Goal: Information Seeking & Learning: Find specific fact

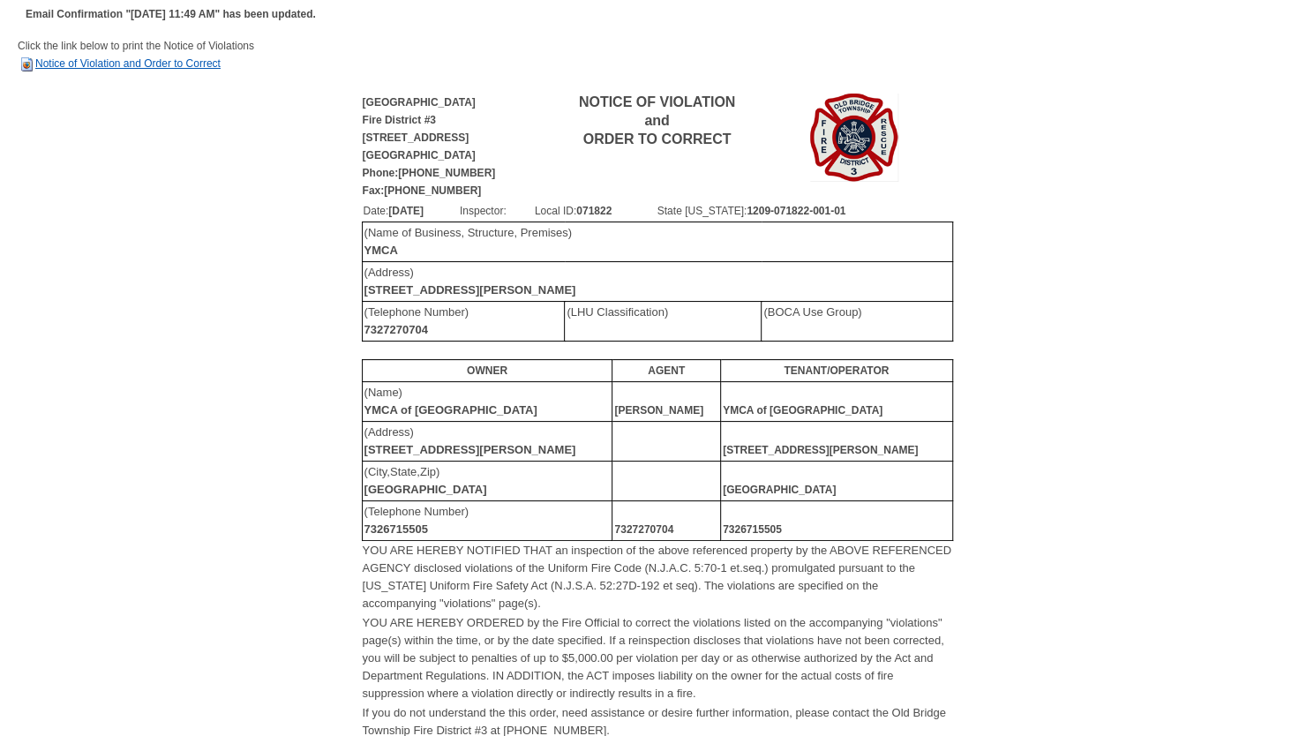
click at [157, 64] on link "Notice of Violation and Order to Correct" at bounding box center [119, 63] width 203 height 12
click at [174, 64] on link "Notice of Violation and Order to Correct" at bounding box center [119, 63] width 203 height 12
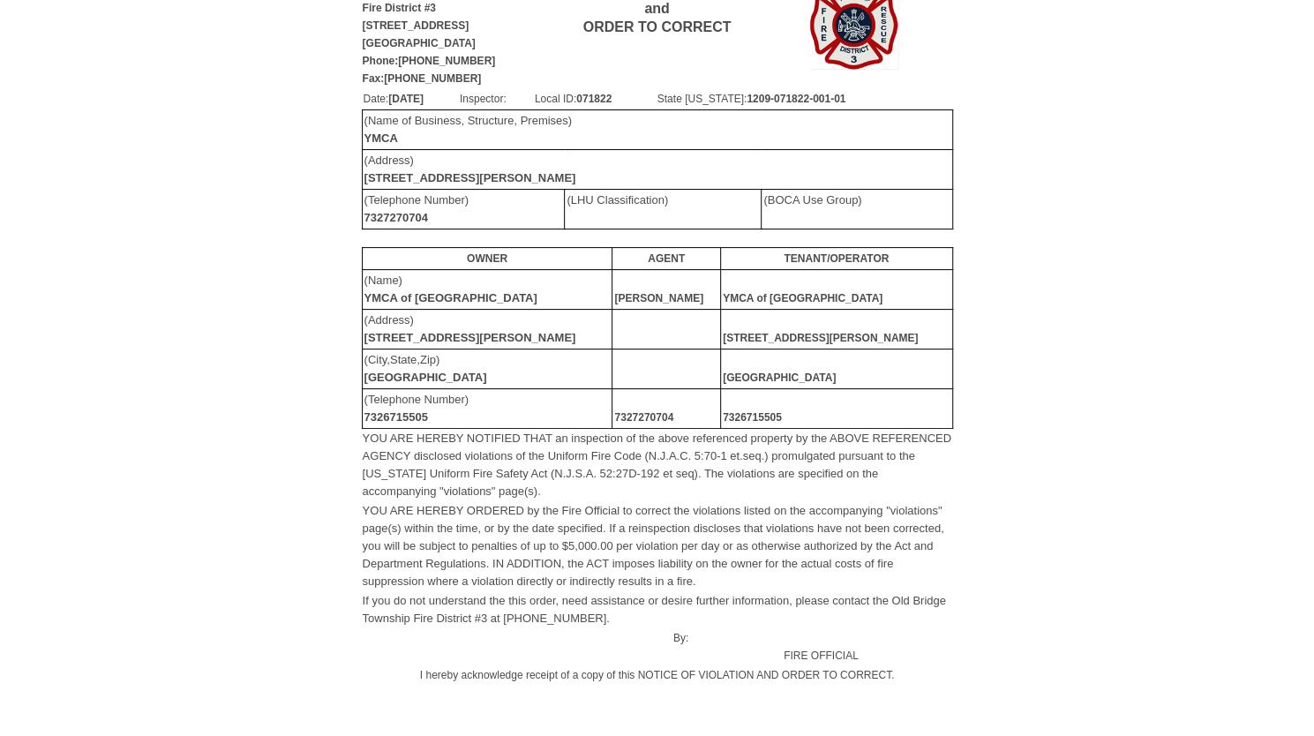
scroll to position [24, 0]
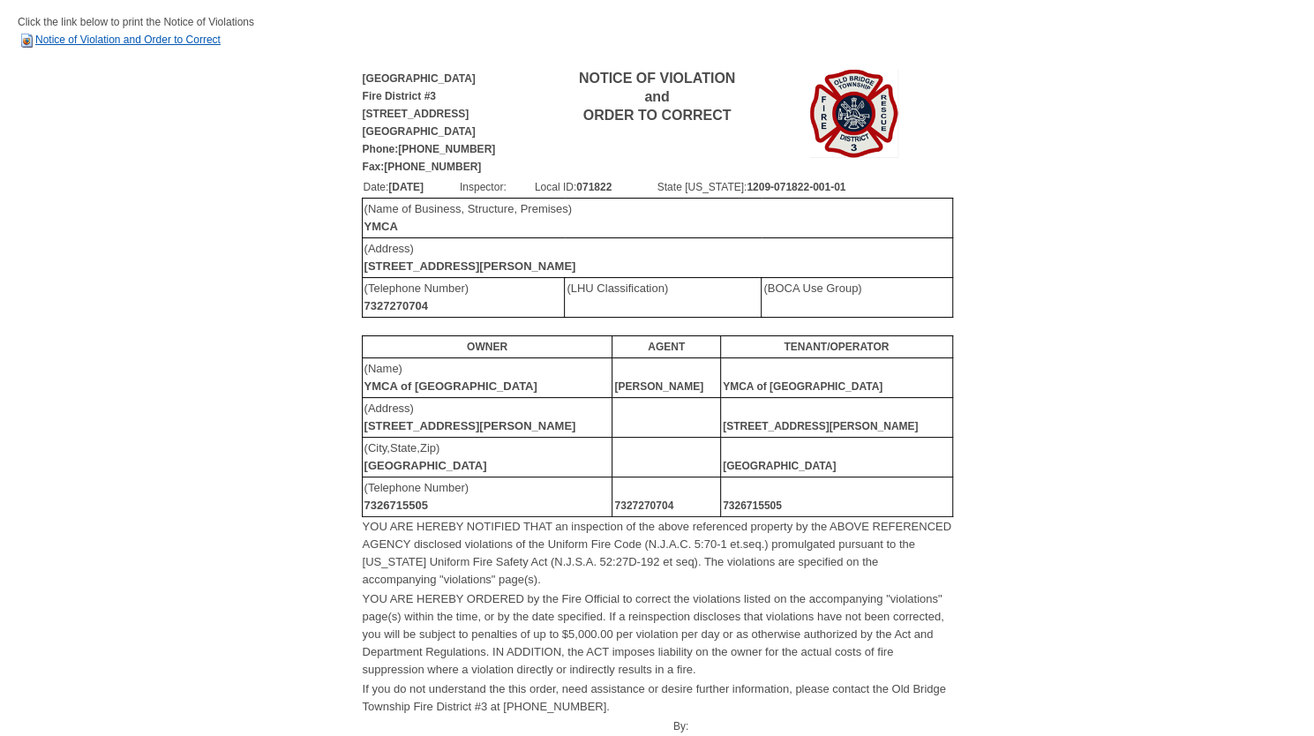
click at [173, 34] on link "Notice of Violation and Order to Correct" at bounding box center [119, 40] width 203 height 12
